Goal: Information Seeking & Learning: Check status

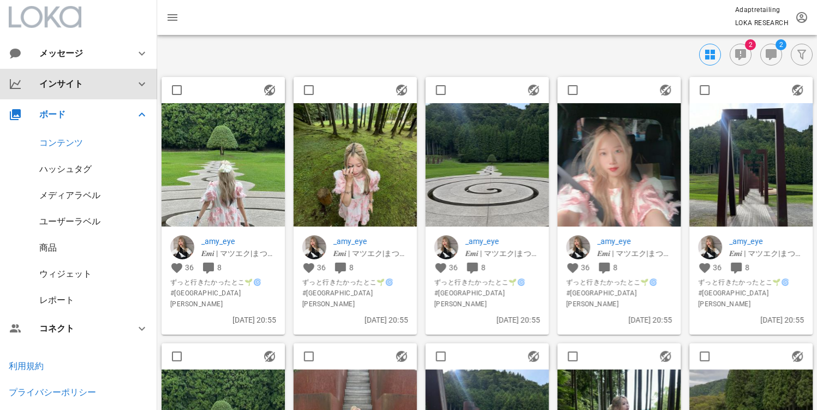
click at [74, 80] on div "インサイト" at bounding box center [80, 84] width 83 height 10
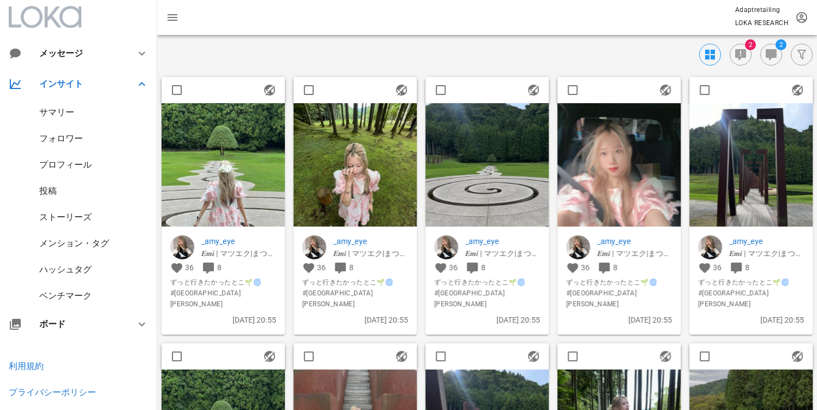
click at [60, 191] on div "投稿" at bounding box center [78, 191] width 157 height 26
click at [55, 193] on div "投稿" at bounding box center [47, 190] width 17 height 10
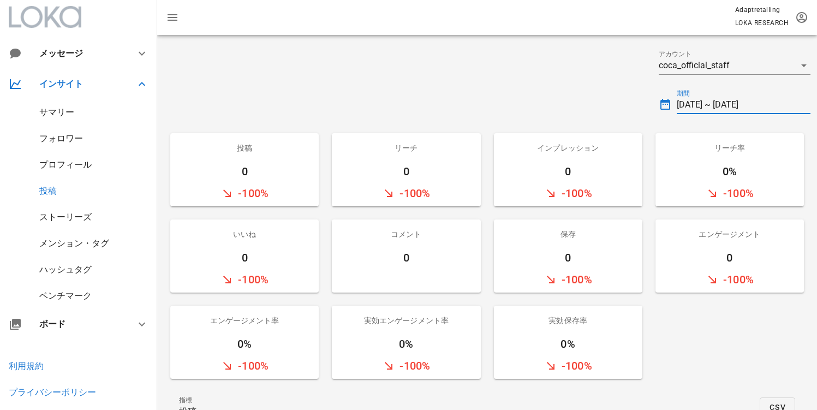
click at [753, 100] on input "[DATE] ~ [DATE]" at bounding box center [743, 104] width 134 height 17
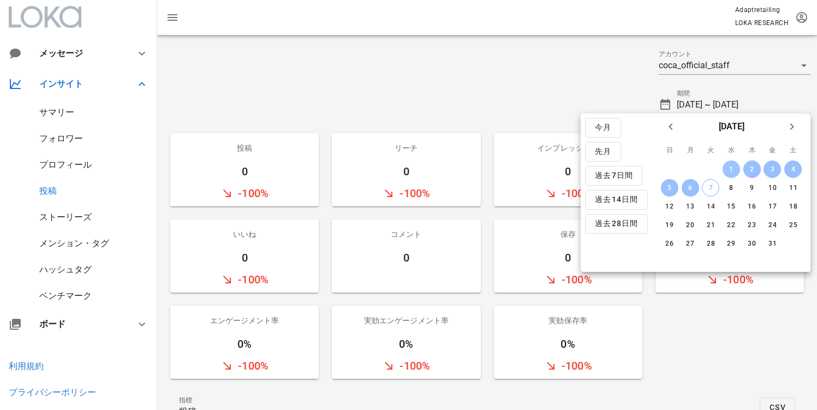
click at [733, 165] on div "1" at bounding box center [730, 169] width 17 height 8
click at [668, 133] on icon "前月" at bounding box center [670, 126] width 13 height 13
click at [682, 170] on div "1" at bounding box center [689, 169] width 17 height 8
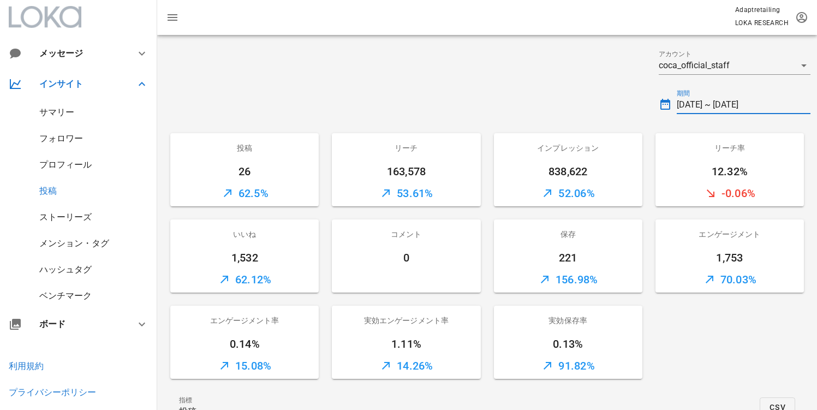
click at [704, 100] on input "[DATE] ~ [DATE]" at bounding box center [743, 104] width 134 height 17
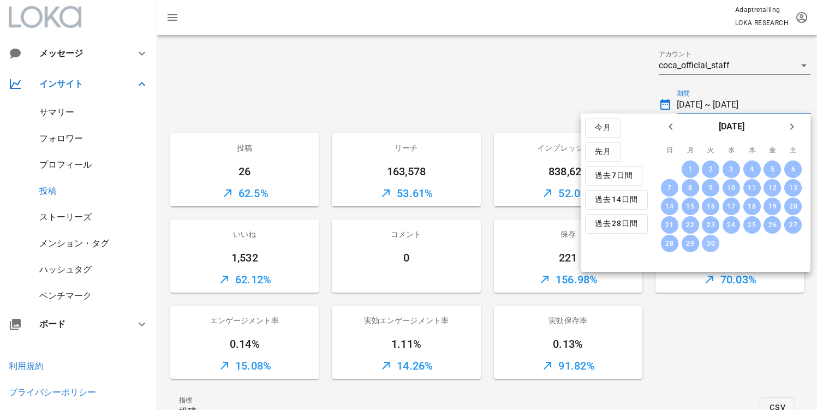
click at [716, 246] on div "30" at bounding box center [710, 244] width 17 height 8
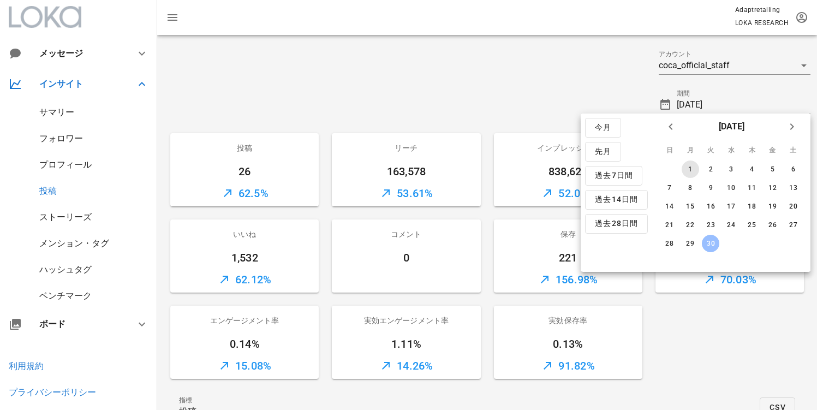
click at [686, 173] on button "1" at bounding box center [689, 168] width 17 height 17
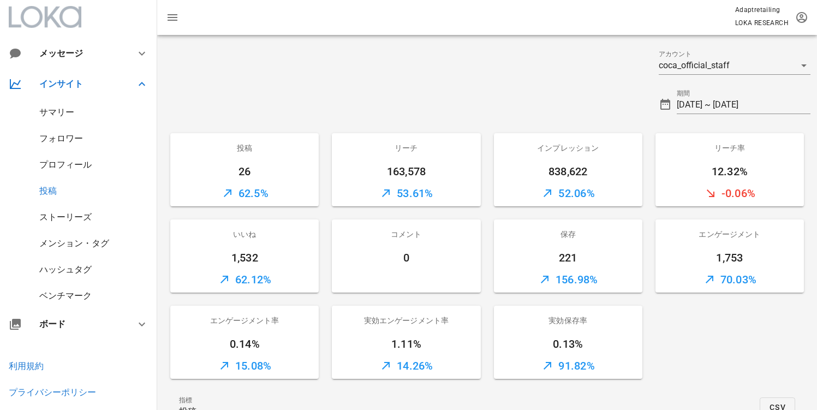
click at [510, 94] on div at bounding box center [404, 100] width 495 height 39
click at [715, 106] on input "[DATE] ~ [DATE]" at bounding box center [743, 104] width 134 height 17
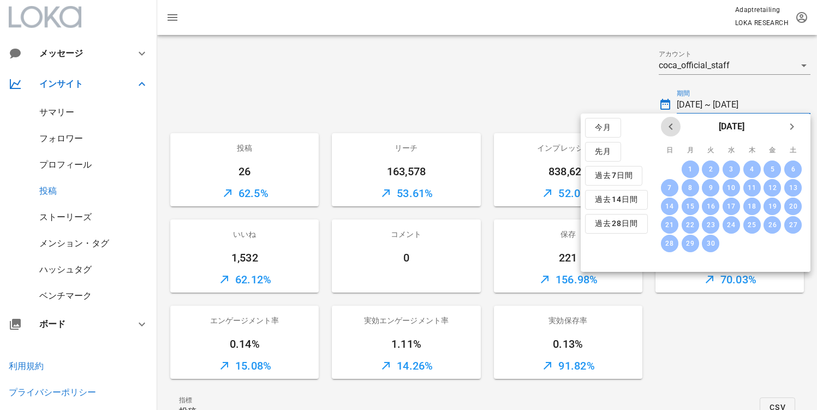
click at [662, 130] on span "前月" at bounding box center [671, 126] width 20 height 13
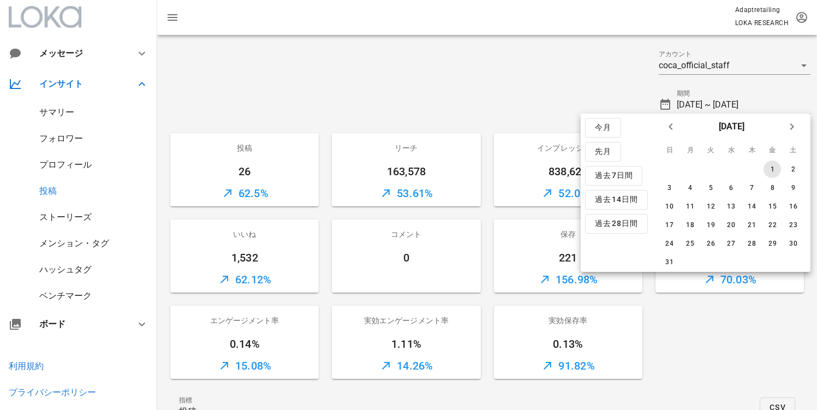
click at [763, 168] on div "1" at bounding box center [771, 169] width 17 height 8
click at [672, 257] on button "31" at bounding box center [669, 261] width 17 height 17
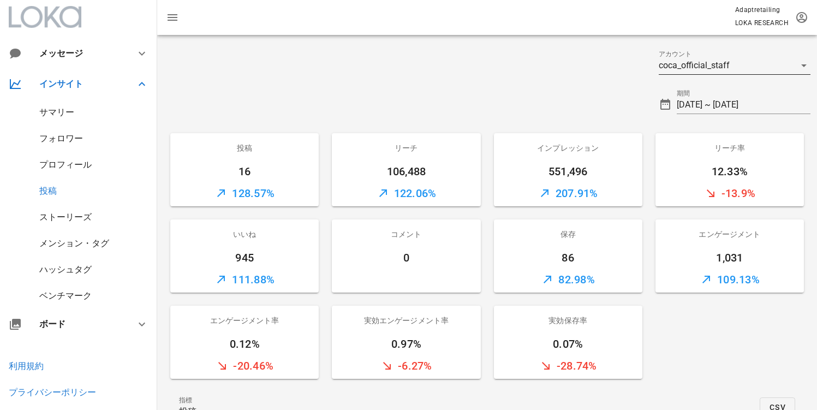
click at [717, 73] on div "coca_official_staff" at bounding box center [726, 65] width 136 height 17
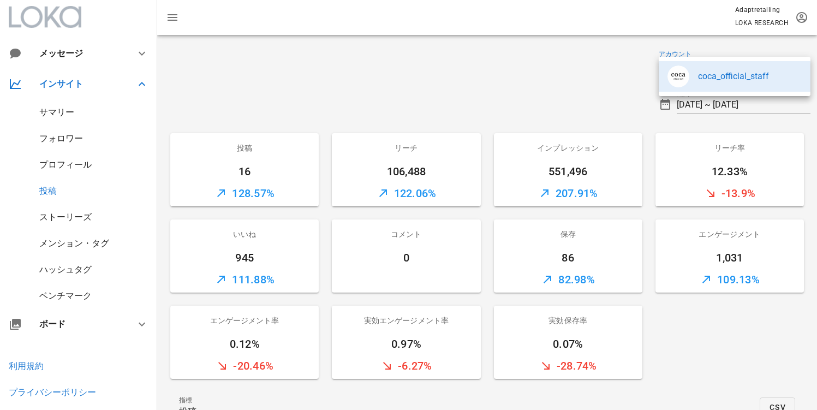
click at [569, 69] on div at bounding box center [404, 60] width 495 height 39
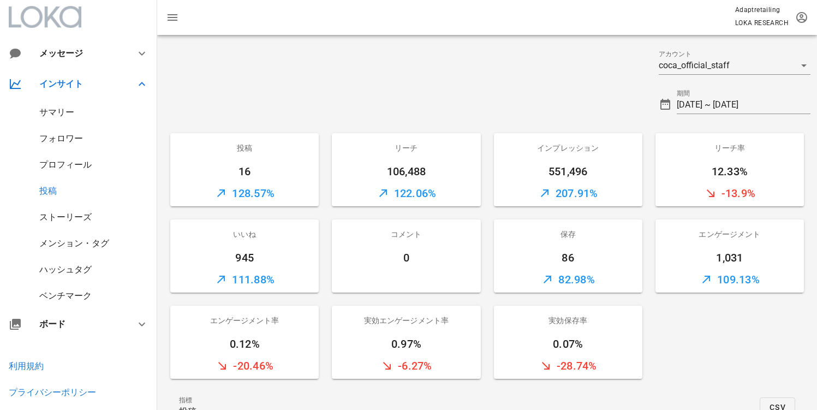
drag, startPoint x: 405, startPoint y: 185, endPoint x: 396, endPoint y: 183, distance: 9.5
click at [405, 184] on div "122.06%" at bounding box center [406, 193] width 148 height 26
drag, startPoint x: 381, startPoint y: 178, endPoint x: 423, endPoint y: 176, distance: 42.1
click at [423, 176] on div "106,488" at bounding box center [406, 171] width 148 height 17
copy div "106,488"
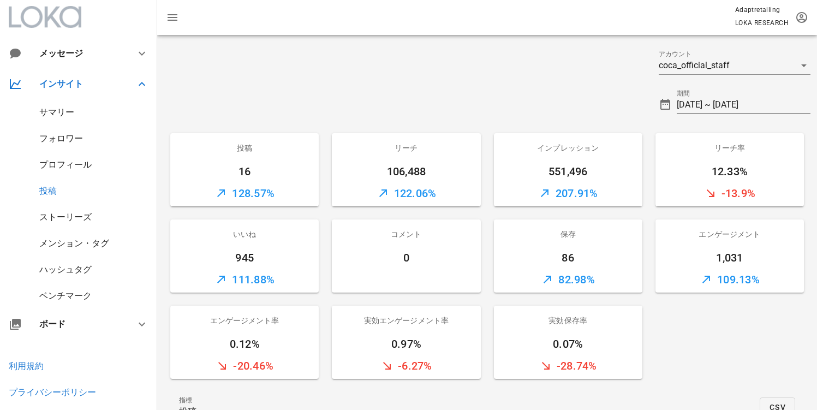
drag, startPoint x: 702, startPoint y: 107, endPoint x: 710, endPoint y: 106, distance: 8.3
click at [702, 106] on input "[DATE] ~ [DATE]" at bounding box center [743, 104] width 134 height 17
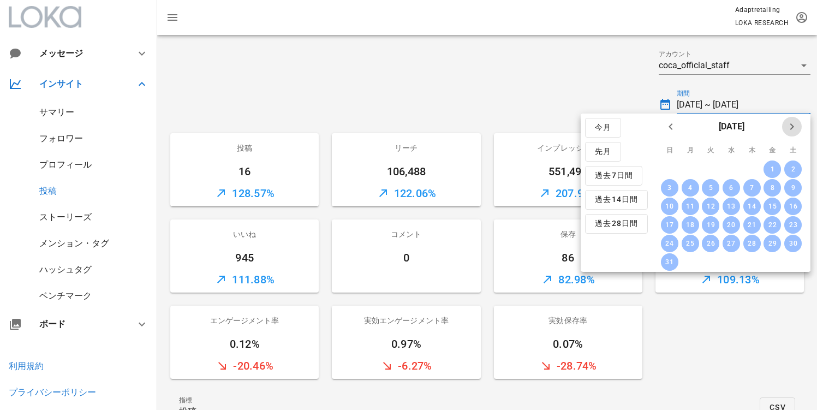
click at [796, 131] on icon "来月" at bounding box center [791, 126] width 13 height 13
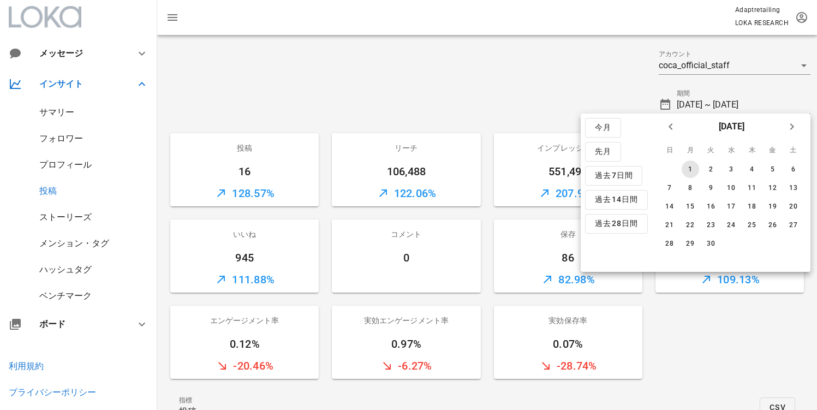
click at [694, 167] on div "1" at bounding box center [689, 169] width 17 height 8
click at [710, 238] on button "30" at bounding box center [710, 243] width 17 height 17
type input "[DATE] ~ [DATE]"
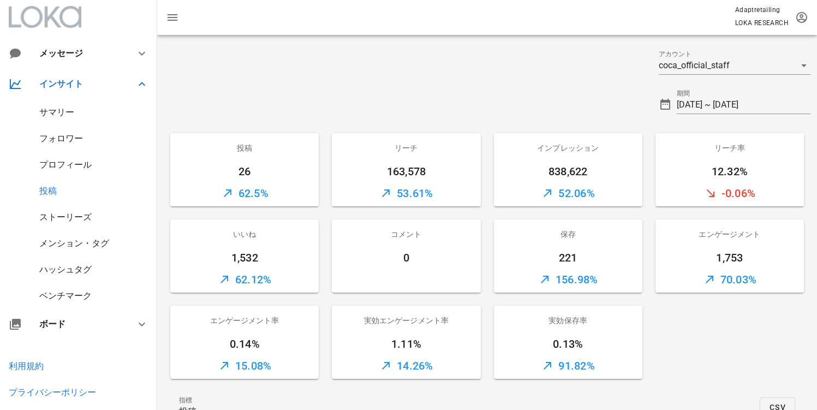
drag, startPoint x: 358, startPoint y: 169, endPoint x: 366, endPoint y: 171, distance: 7.9
click at [360, 170] on div "163,578" at bounding box center [406, 171] width 148 height 17
drag, startPoint x: 369, startPoint y: 171, endPoint x: 429, endPoint y: 173, distance: 60.6
click at [430, 172] on div "163,578" at bounding box center [406, 171] width 148 height 17
copy div "163,578"
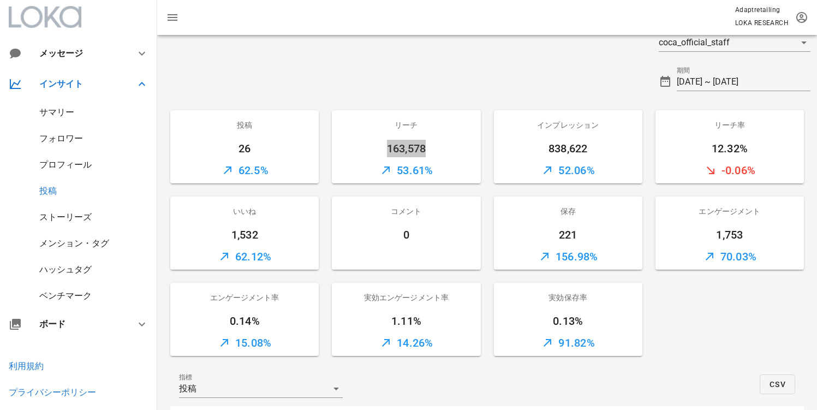
scroll to position [20, 0]
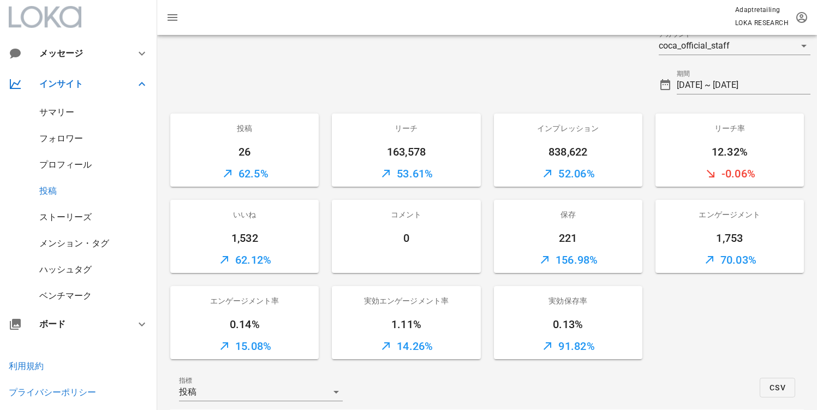
click at [430, 187] on div "リーチ 163,578 53.61%" at bounding box center [405, 150] width 161 height 86
drag, startPoint x: 215, startPoint y: 303, endPoint x: 290, endPoint y: 301, distance: 74.8
click at [290, 301] on div "エンゲージメント率" at bounding box center [244, 300] width 148 height 29
click at [382, 302] on div "実効エンゲージメント率" at bounding box center [406, 300] width 148 height 29
drag, startPoint x: 357, startPoint y: 301, endPoint x: 456, endPoint y: 302, distance: 98.8
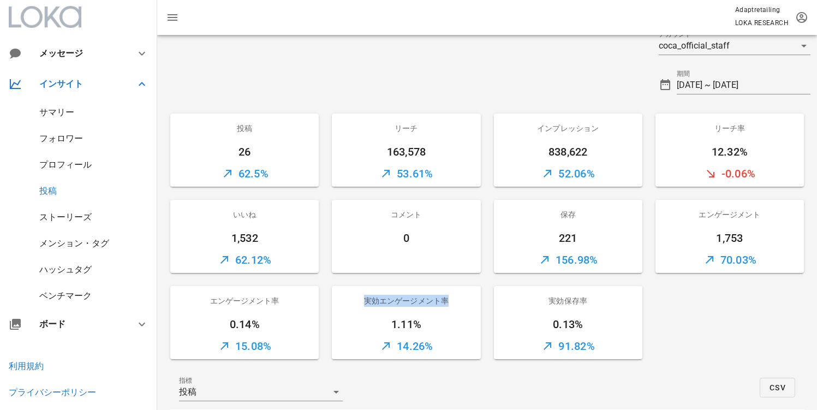
click at [456, 302] on div "実効エンゲージメント率" at bounding box center [406, 300] width 148 height 29
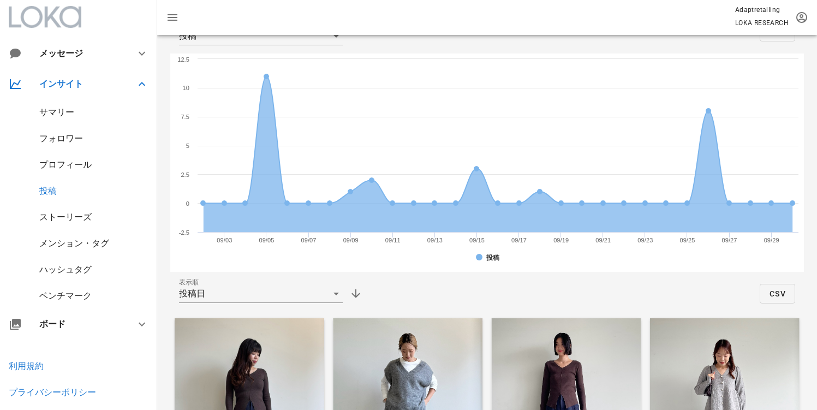
scroll to position [474, 0]
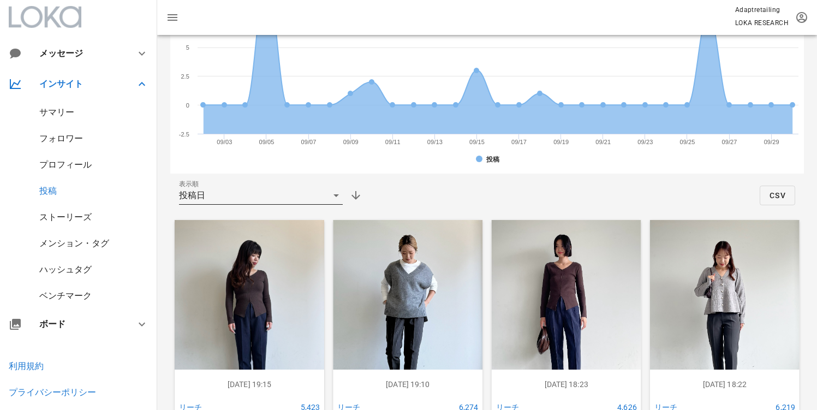
click at [273, 188] on div "投稿日" at bounding box center [253, 195] width 148 height 17
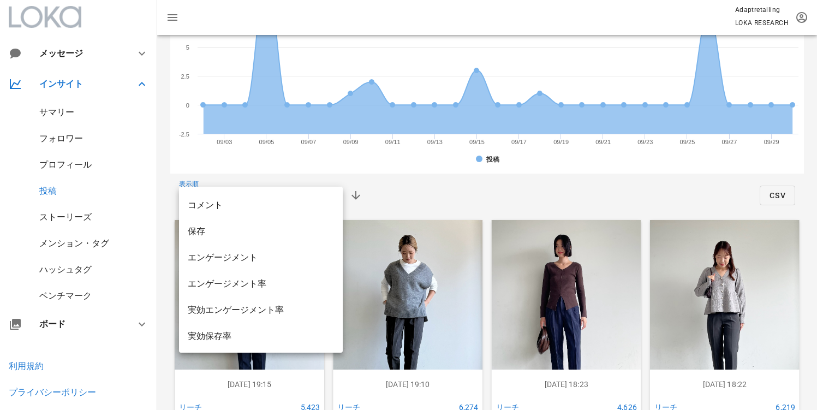
scroll to position [131, 0]
click at [553, 188] on div "表示順 投稿日 CSV" at bounding box center [486, 195] width 633 height 26
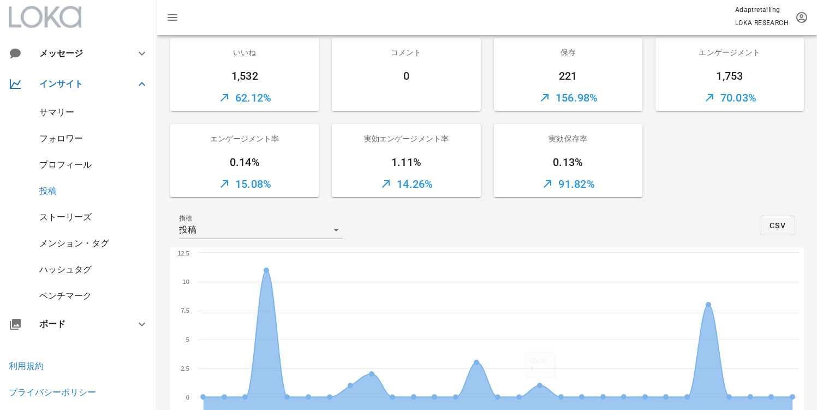
scroll to position [100, 0]
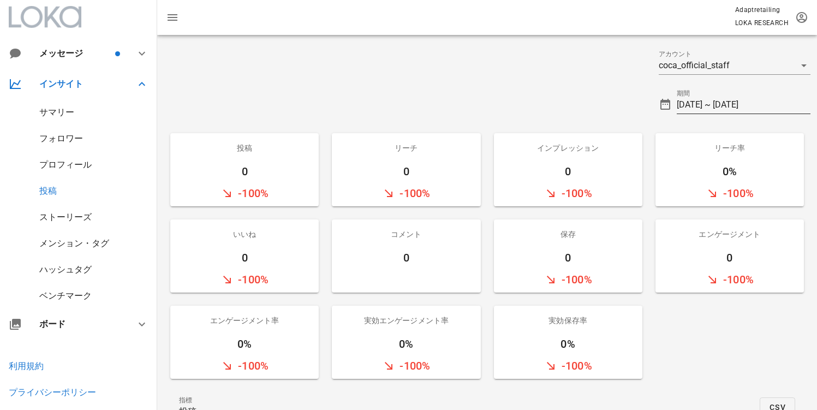
click at [779, 101] on input "[DATE] ~ [DATE]" at bounding box center [743, 104] width 134 height 17
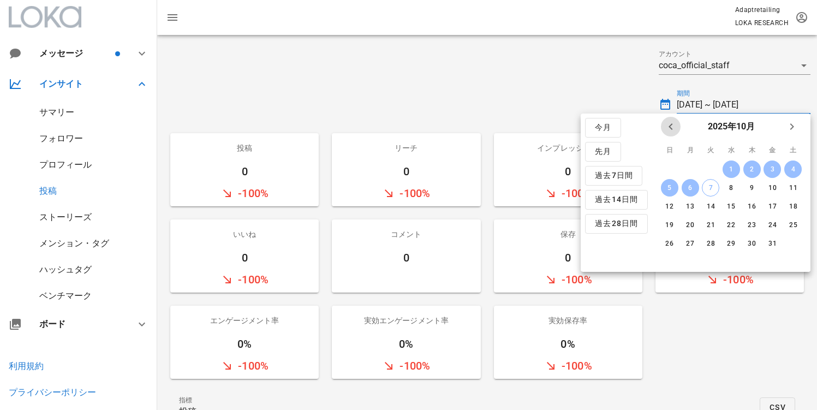
click at [670, 133] on button "前月" at bounding box center [671, 127] width 20 height 20
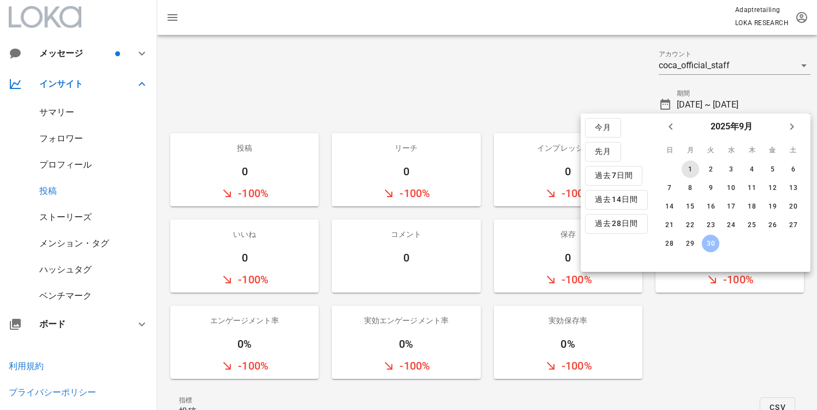
click at [687, 167] on div "1" at bounding box center [689, 169] width 17 height 8
click at [703, 245] on div "30" at bounding box center [710, 244] width 17 height 8
type input "[DATE] ~ [DATE]"
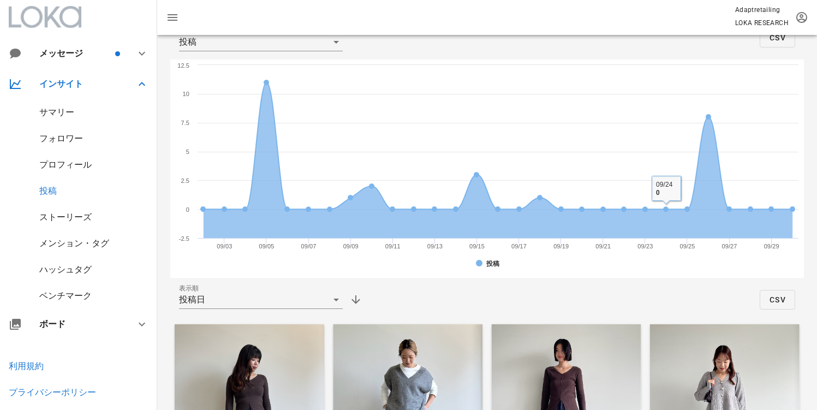
scroll to position [365, 0]
